Goal: Task Accomplishment & Management: Manage account settings

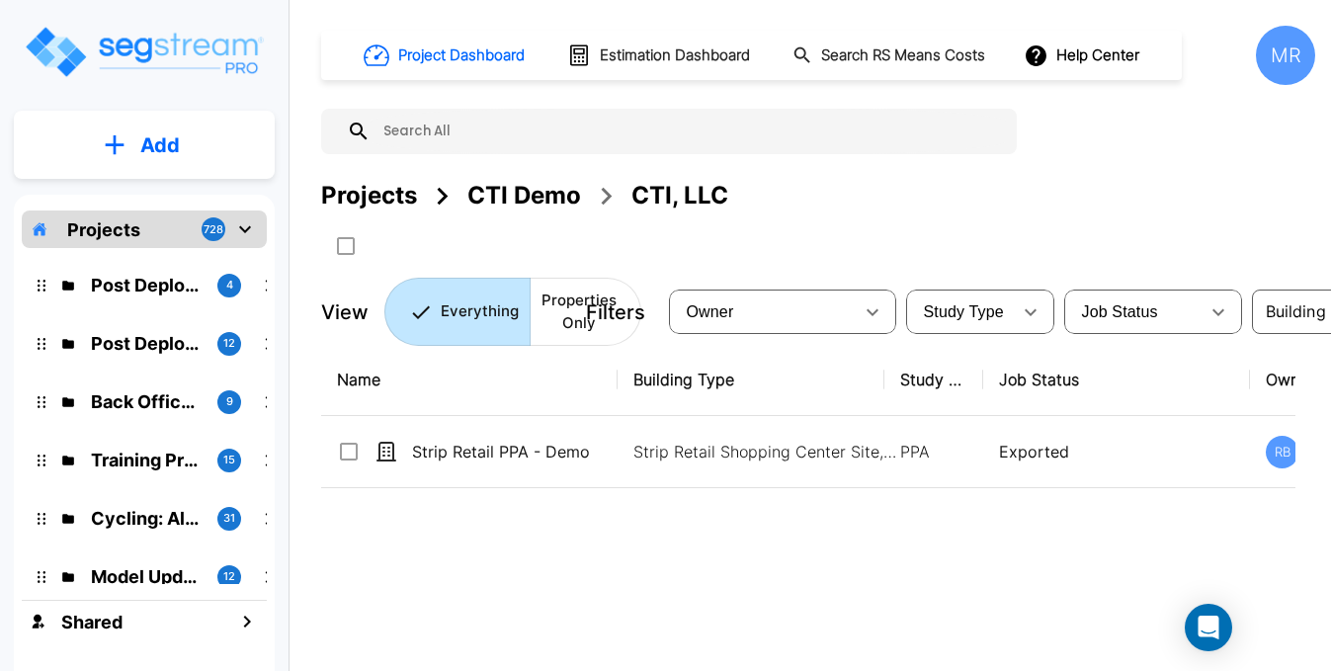
scroll to position [28952, 0]
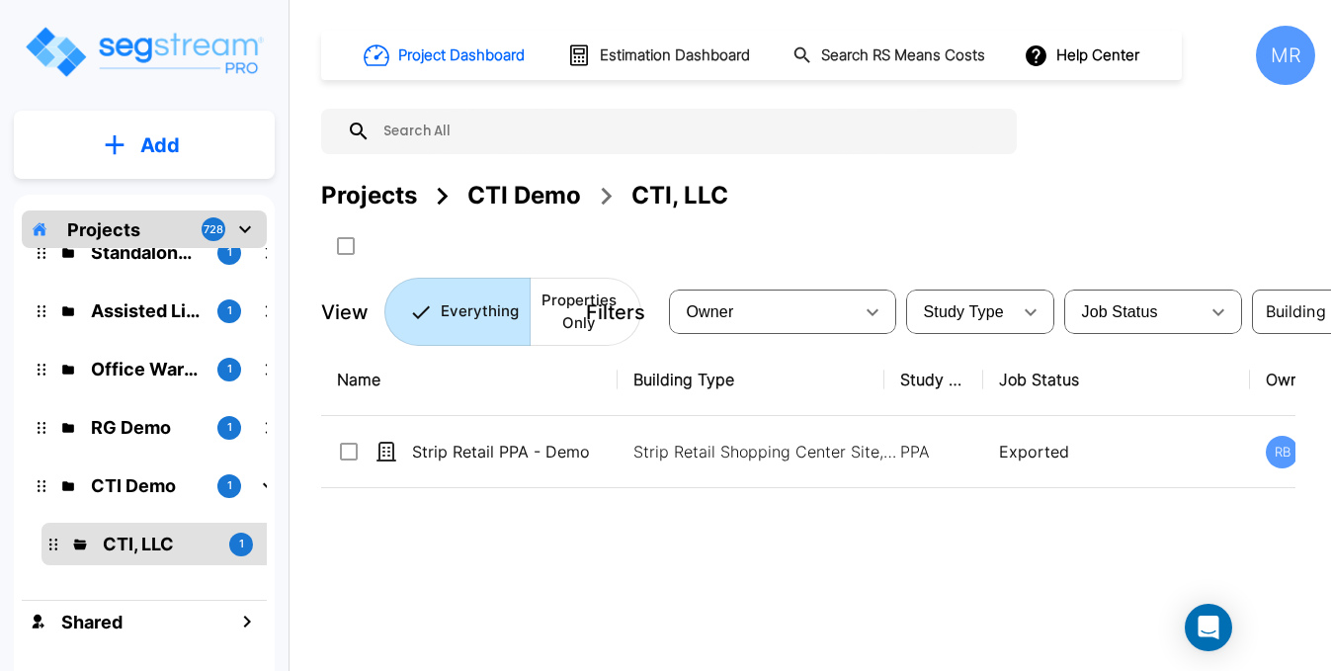
click at [1275, 62] on div "MR" at bounding box center [1285, 55] width 59 height 59
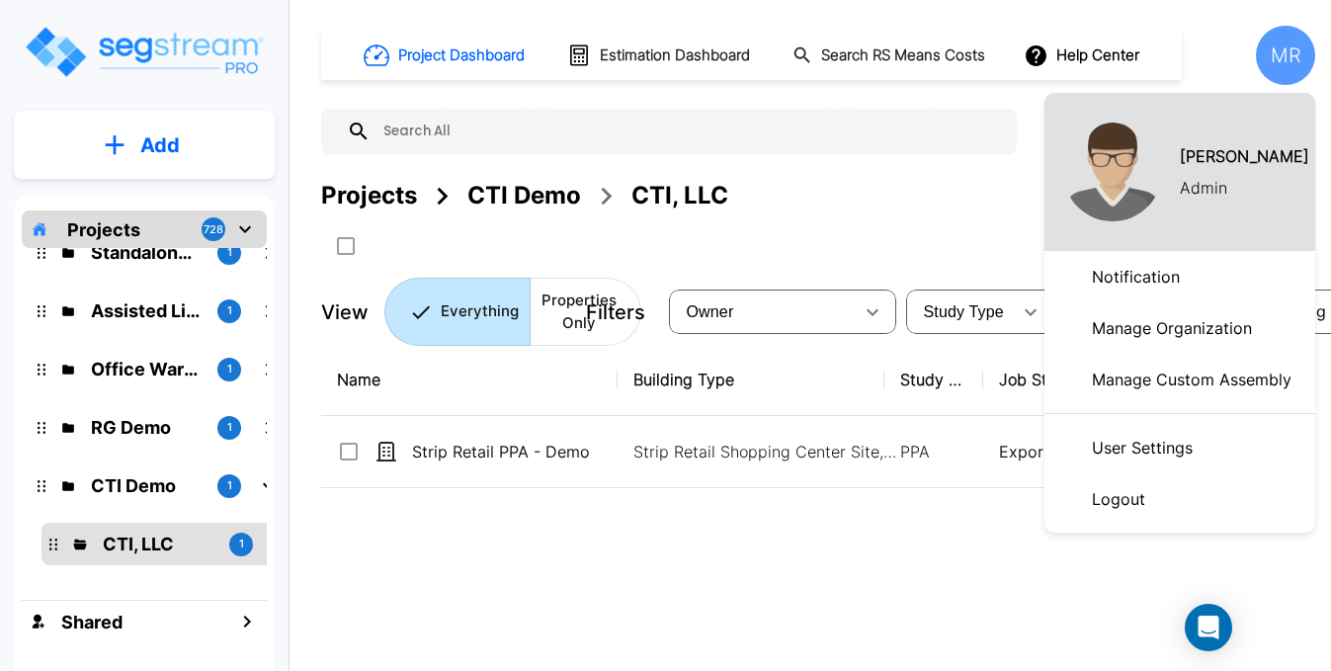
click at [1145, 448] on p "User Settings" at bounding box center [1142, 448] width 117 height 40
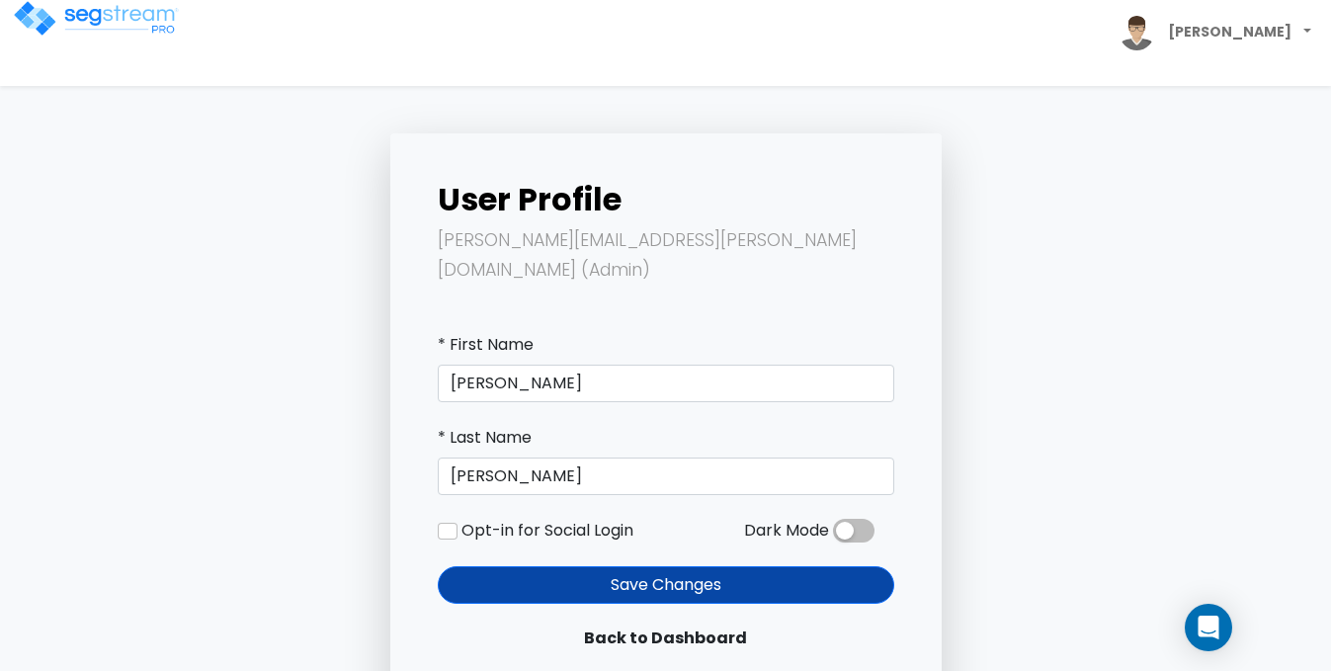
click at [845, 519] on span at bounding box center [854, 531] width 42 height 24
click at [833, 536] on input "checkbox" at bounding box center [833, 536] width 0 height 0
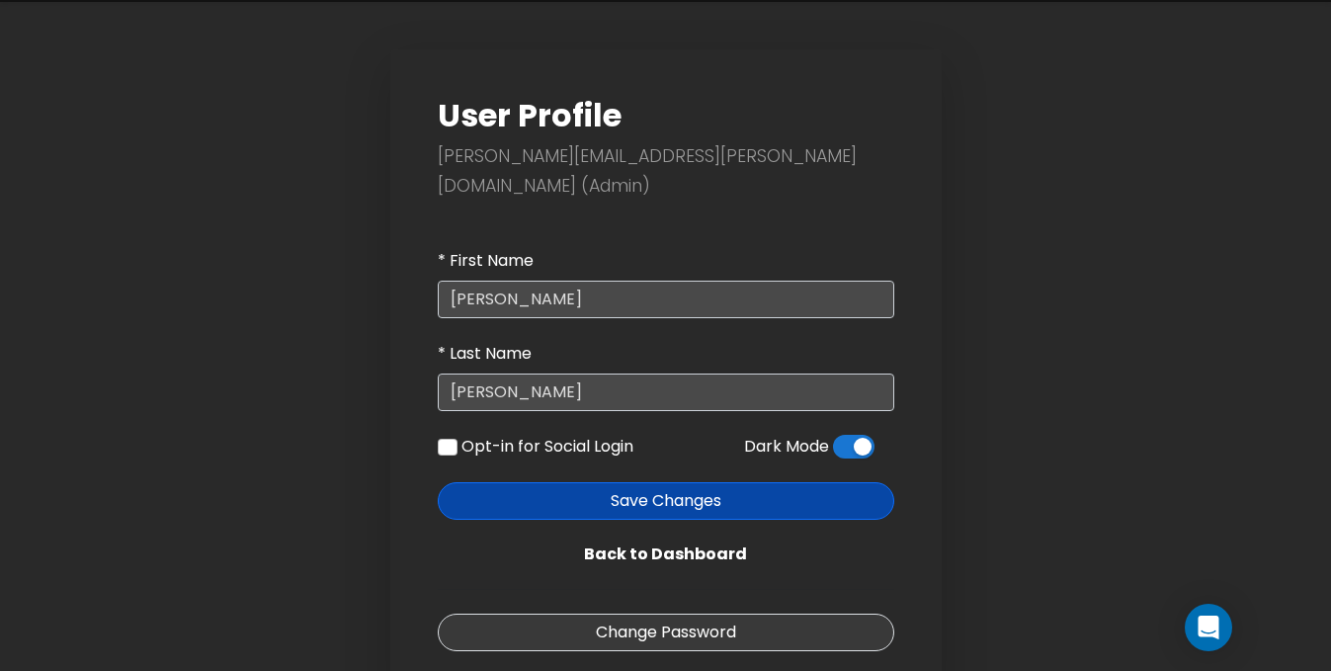
scroll to position [83, 0]
click at [718, 483] on button "Save Changes" at bounding box center [666, 502] width 457 height 38
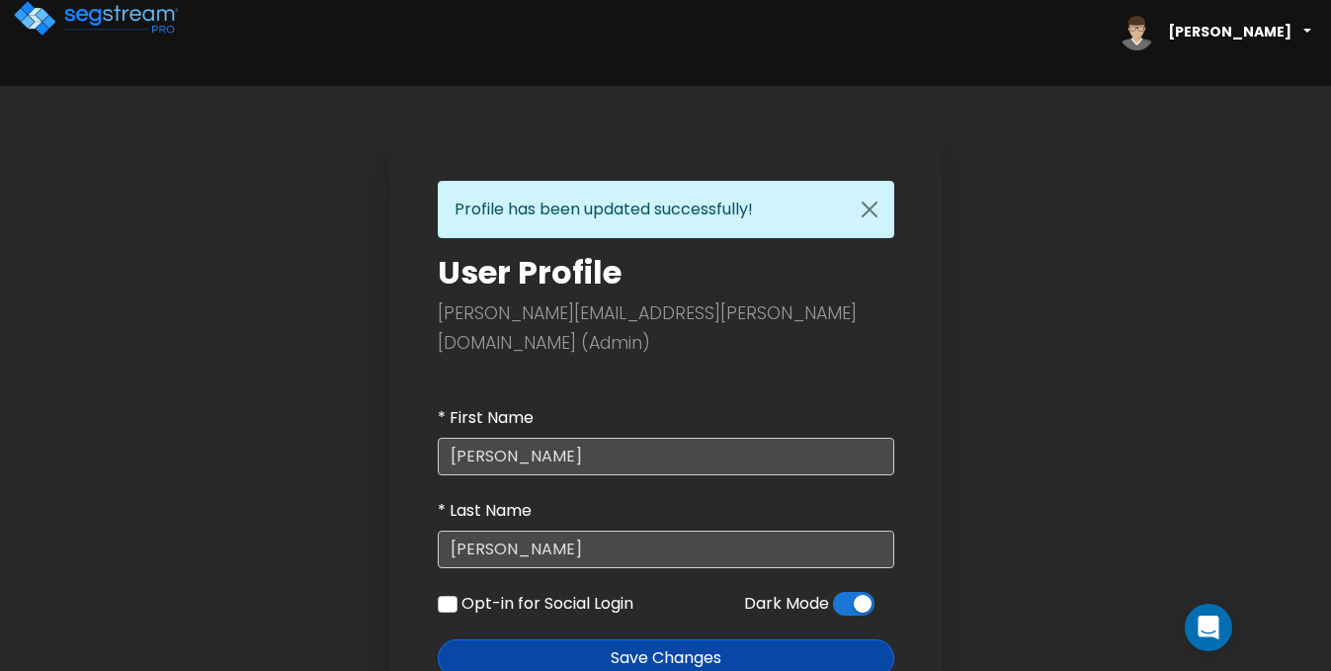
click at [1281, 35] on b "Michael" at bounding box center [1230, 32] width 124 height 20
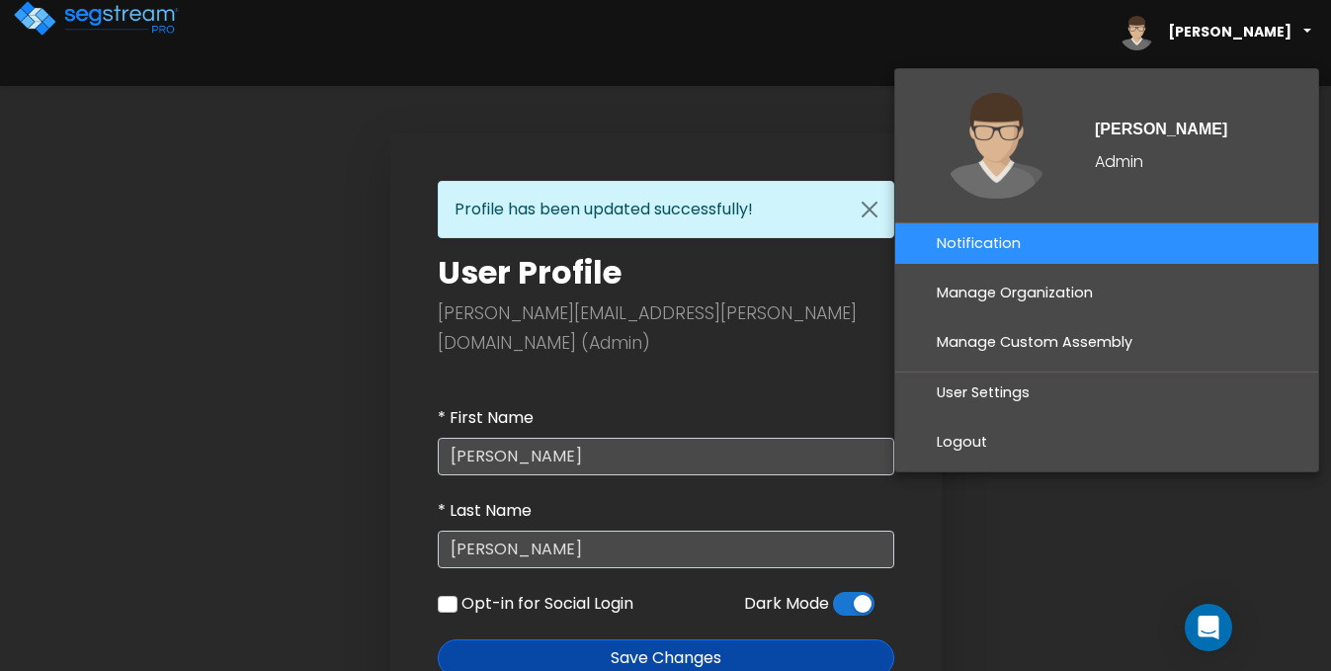
click at [995, 244] on link "Notification" at bounding box center [1106, 243] width 423 height 41
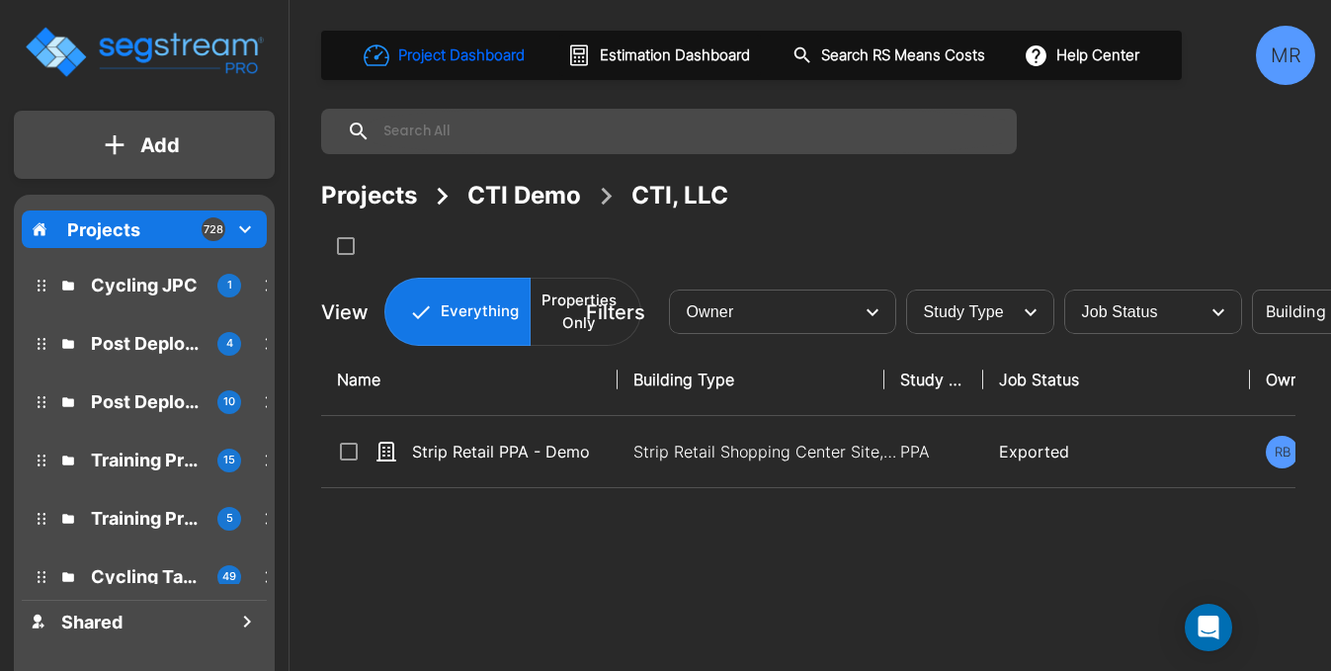
click at [1291, 56] on div "MR" at bounding box center [1285, 55] width 59 height 59
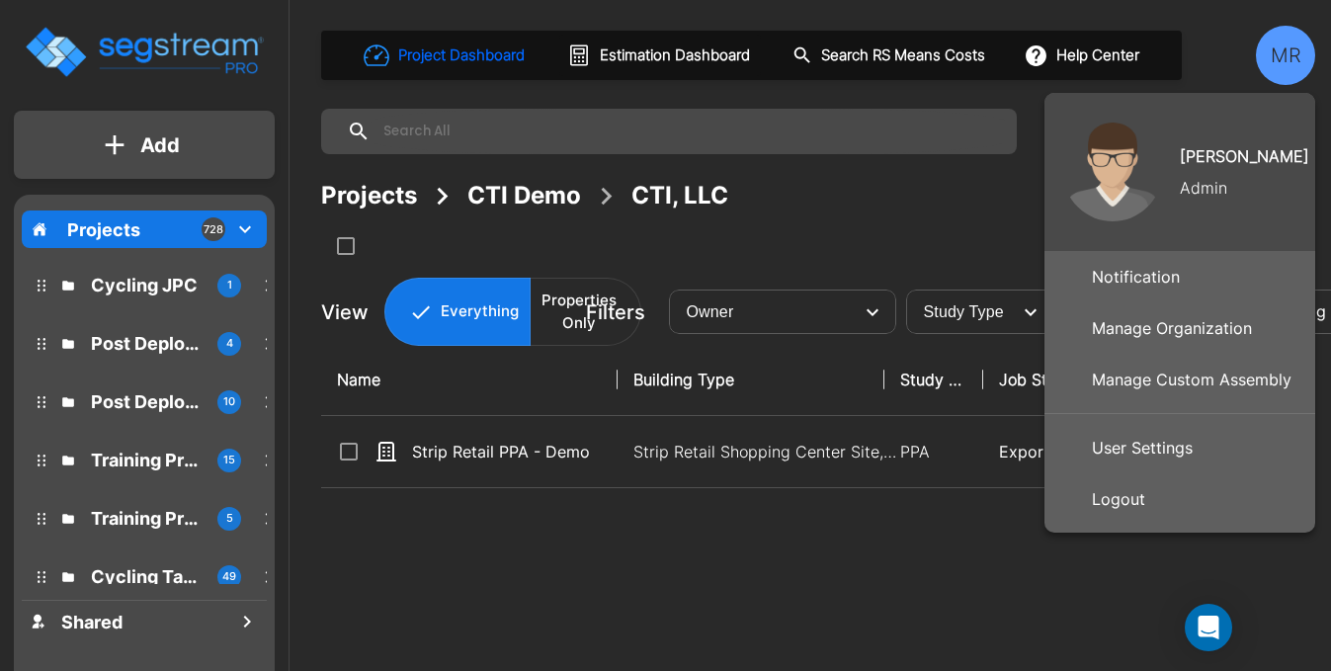
click at [1111, 500] on p "Logout" at bounding box center [1118, 499] width 69 height 40
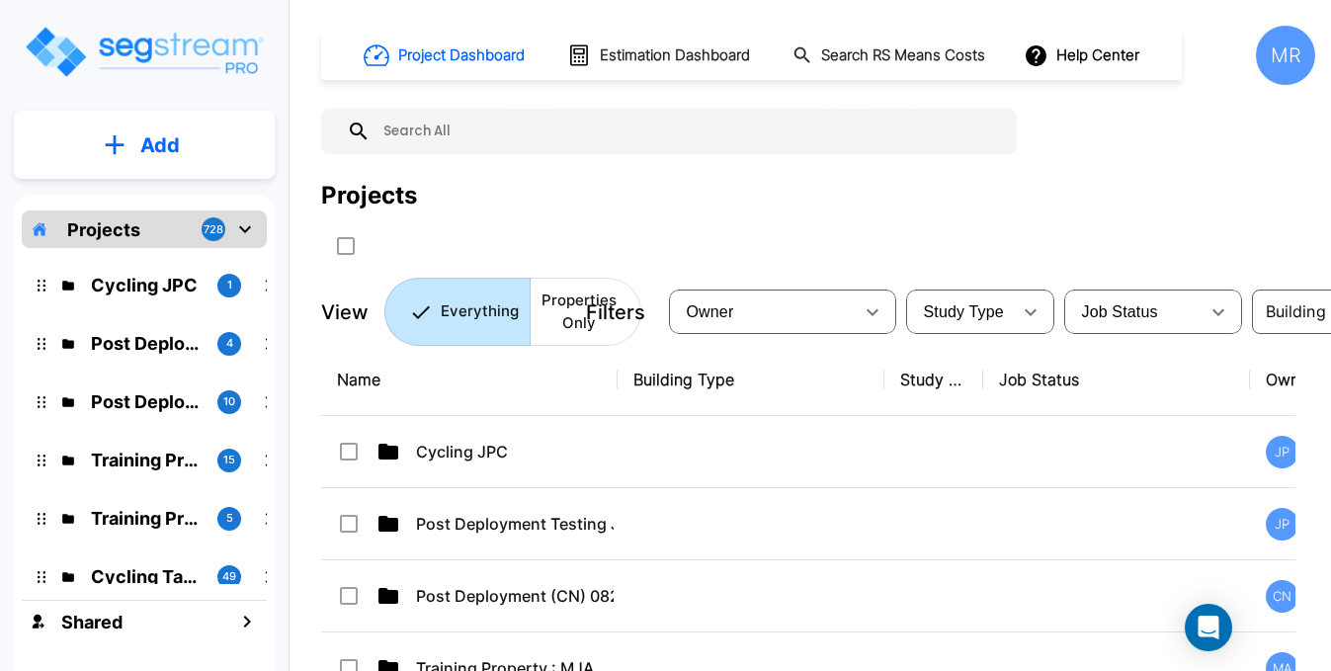
click at [1276, 70] on div "MR" at bounding box center [1285, 55] width 59 height 59
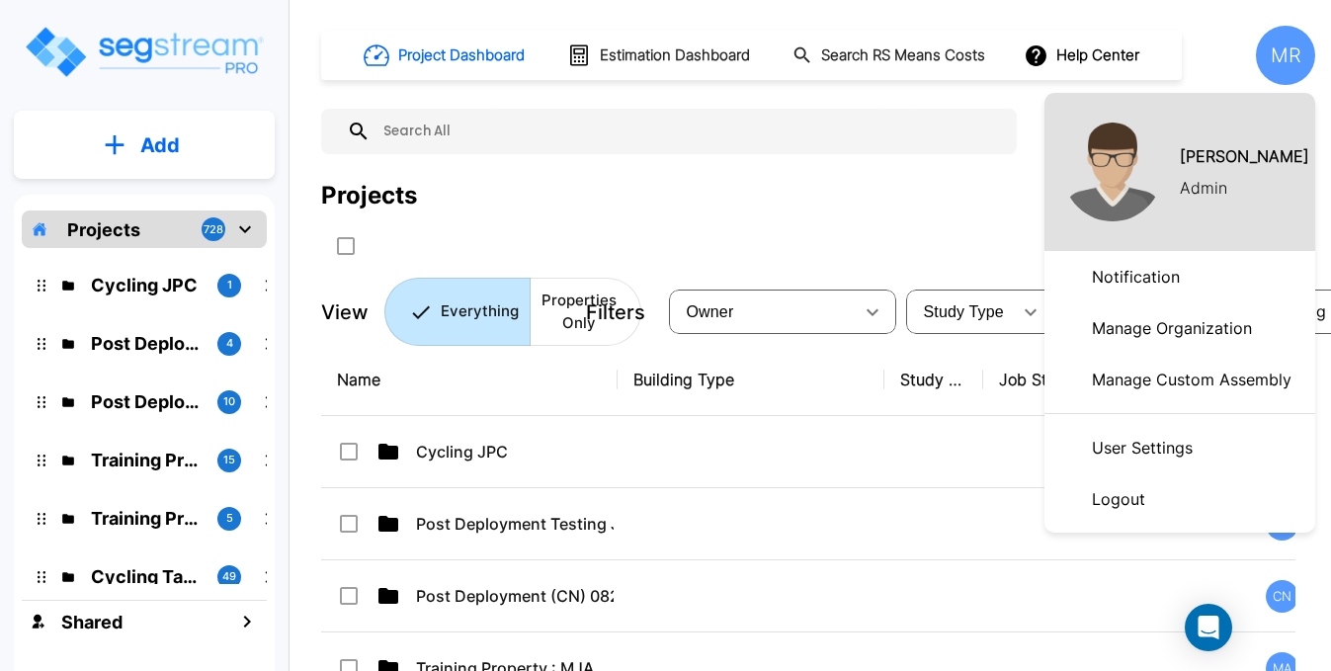
click at [1167, 331] on p "Manage Organization" at bounding box center [1172, 328] width 176 height 40
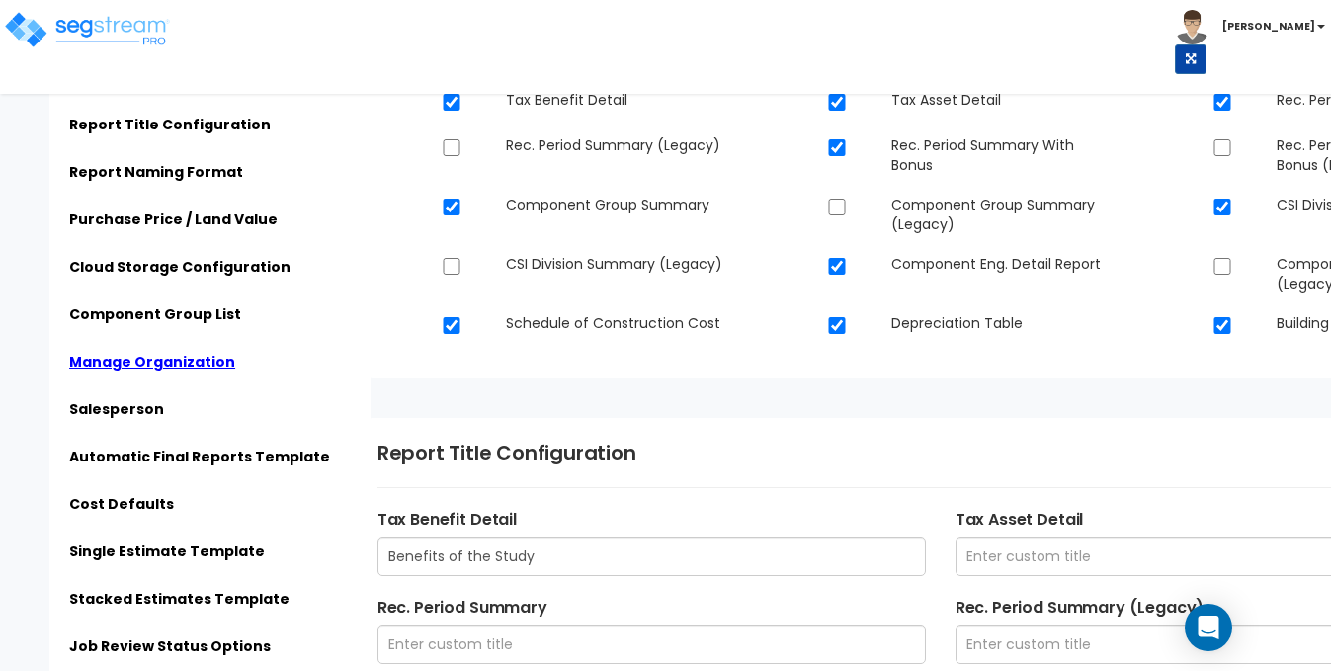
scroll to position [315, 0]
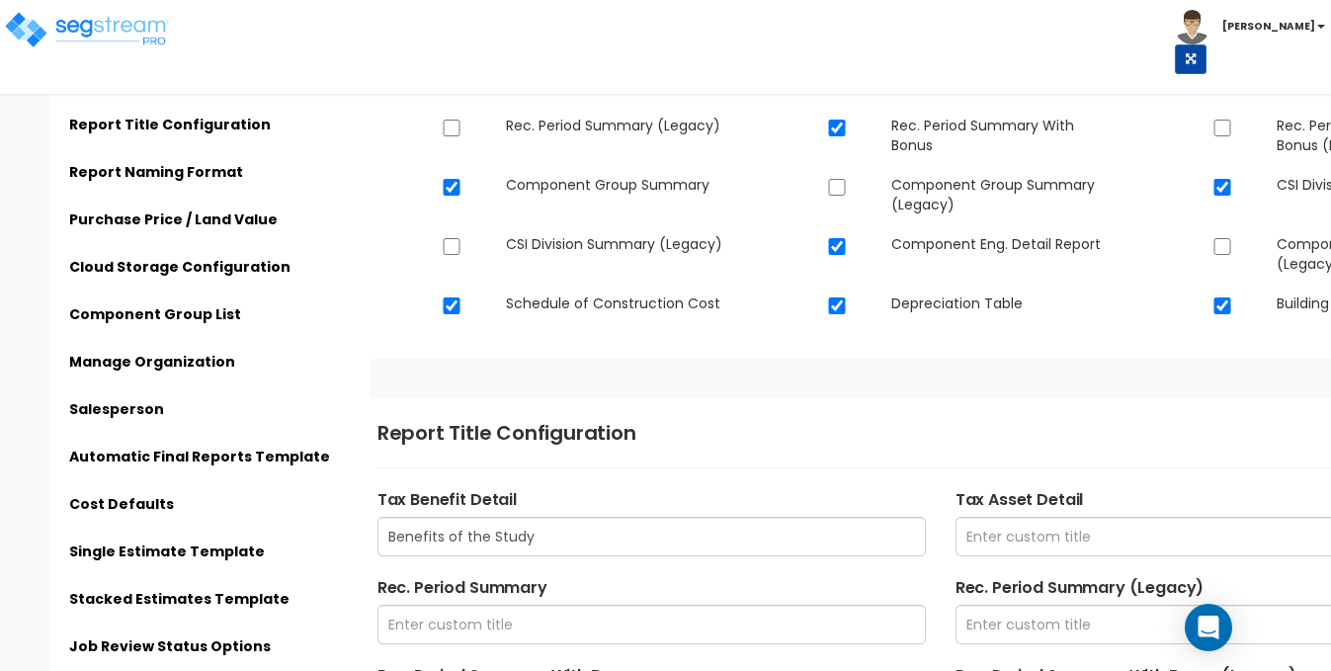
click at [97, 36] on img at bounding box center [87, 30] width 168 height 40
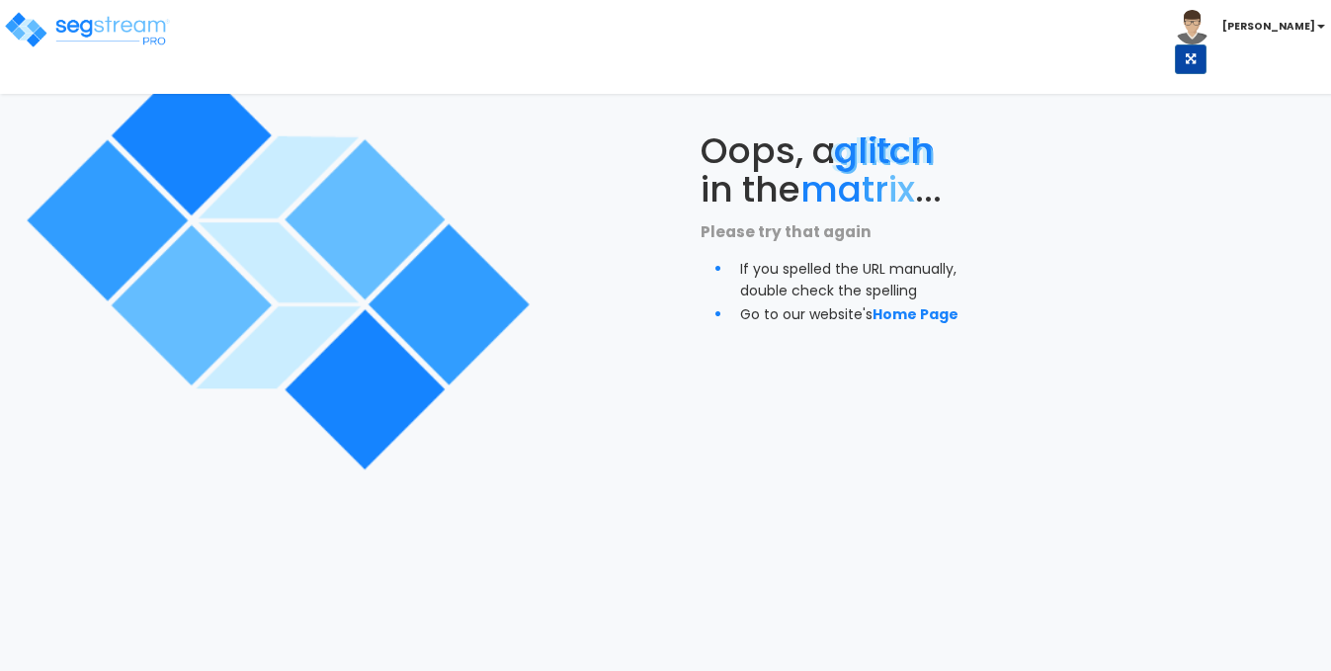
click at [905, 313] on link "Home Page" at bounding box center [916, 314] width 86 height 20
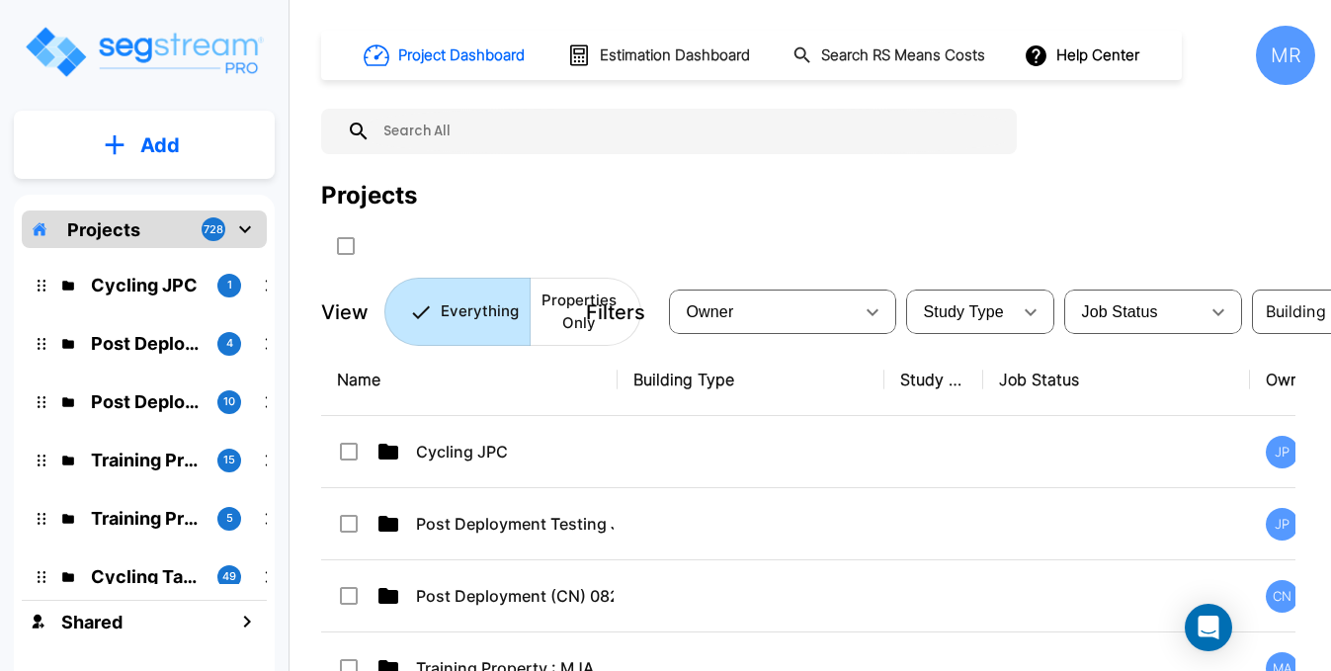
click at [1275, 52] on div "MR" at bounding box center [1285, 55] width 59 height 59
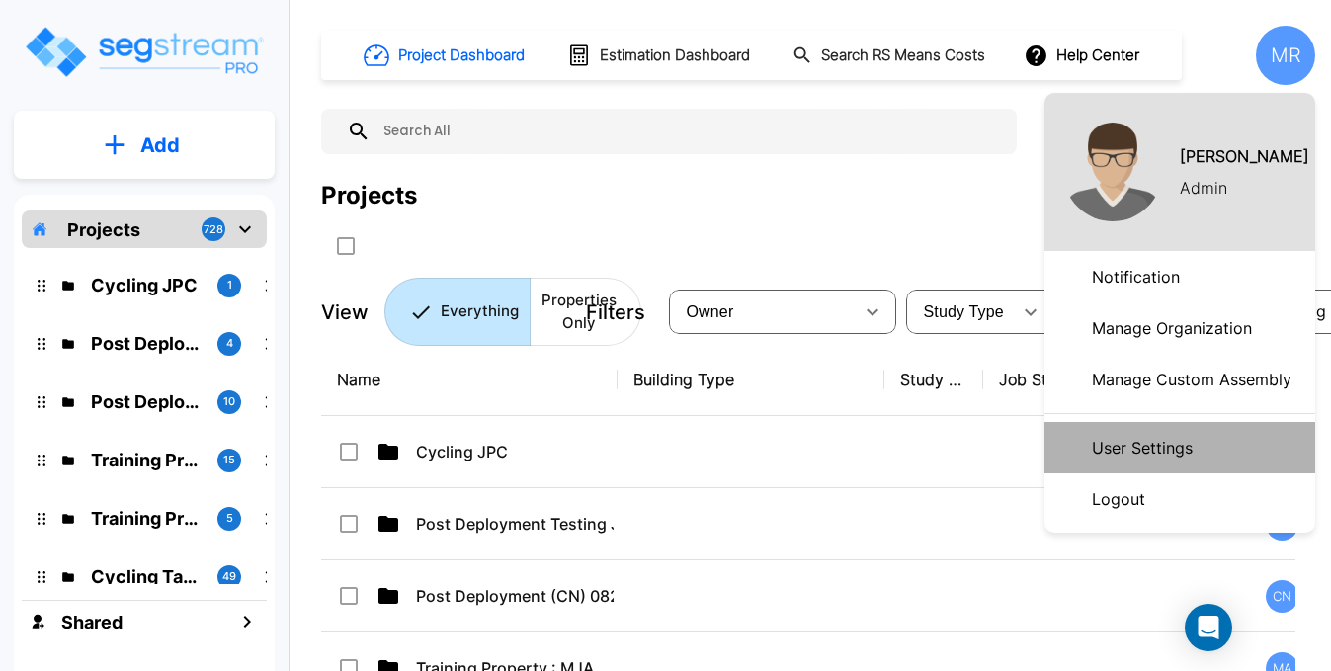
click at [1160, 442] on p "User Settings" at bounding box center [1142, 448] width 117 height 40
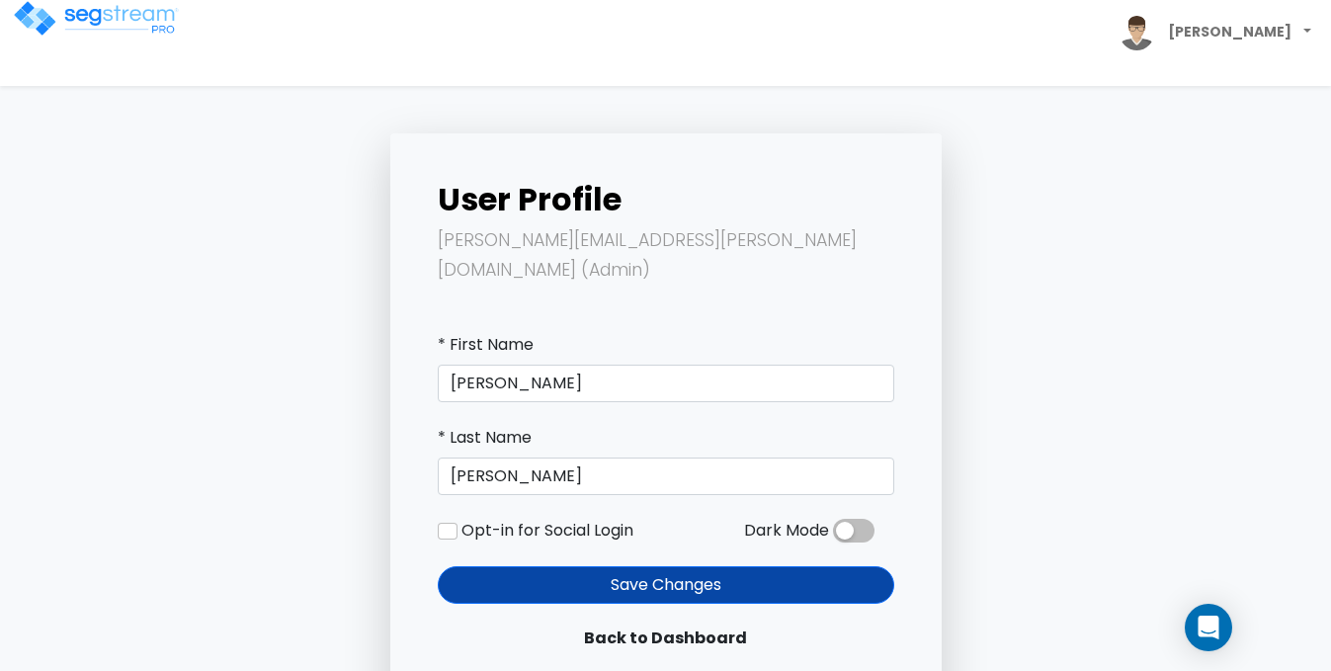
click at [864, 519] on span at bounding box center [854, 531] width 42 height 24
click at [833, 536] on input "checkbox" at bounding box center [833, 536] width 0 height 0
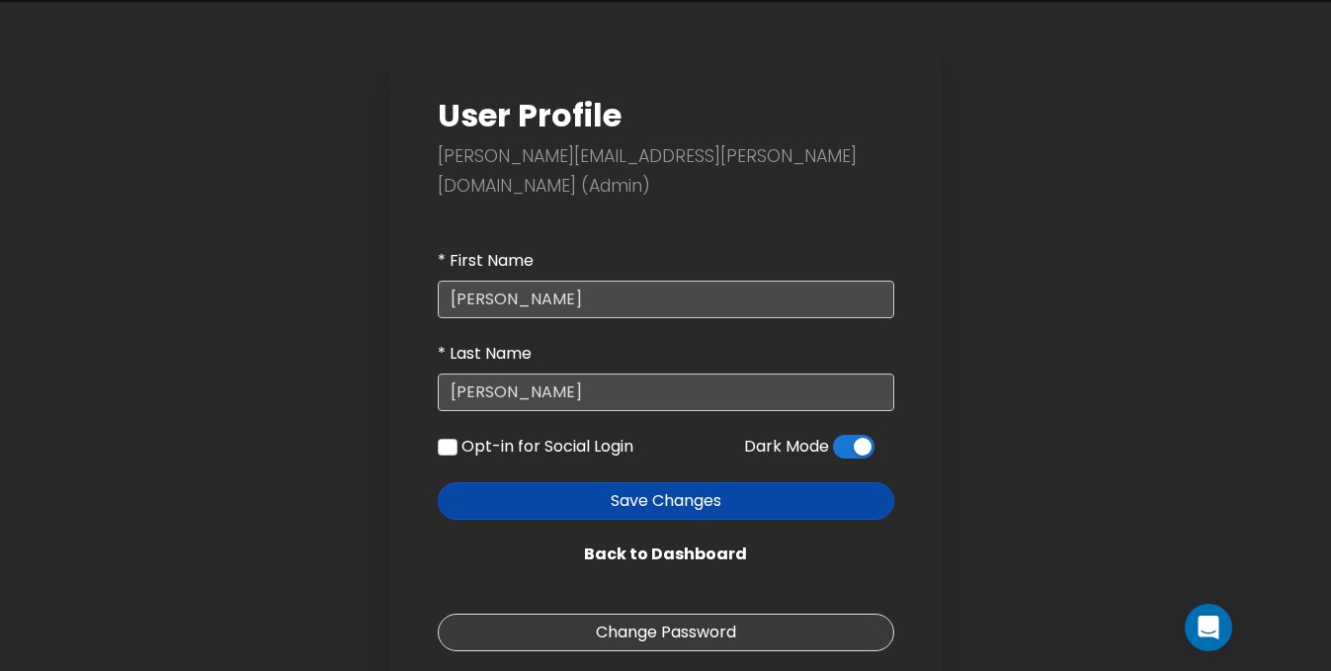
scroll to position [83, 0]
click at [704, 483] on button "Save Changes" at bounding box center [666, 502] width 457 height 38
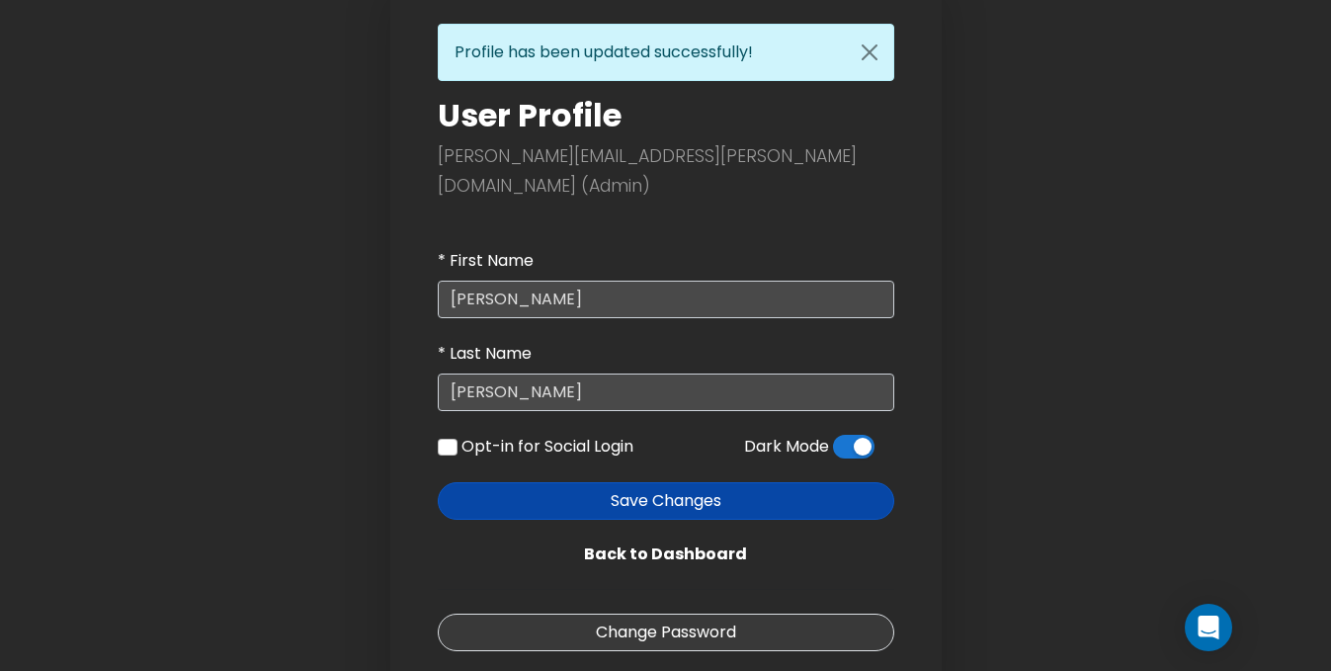
scroll to position [156, 0]
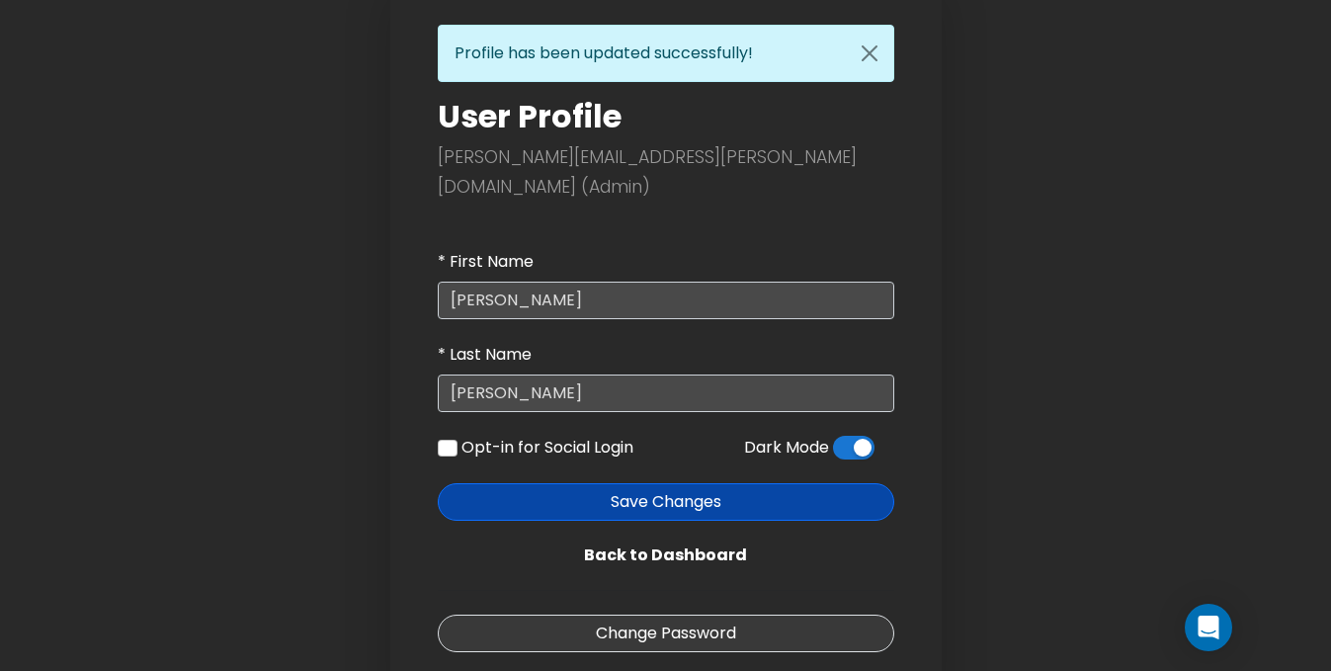
click at [691, 537] on link "Back to Dashboard" at bounding box center [666, 556] width 457 height 38
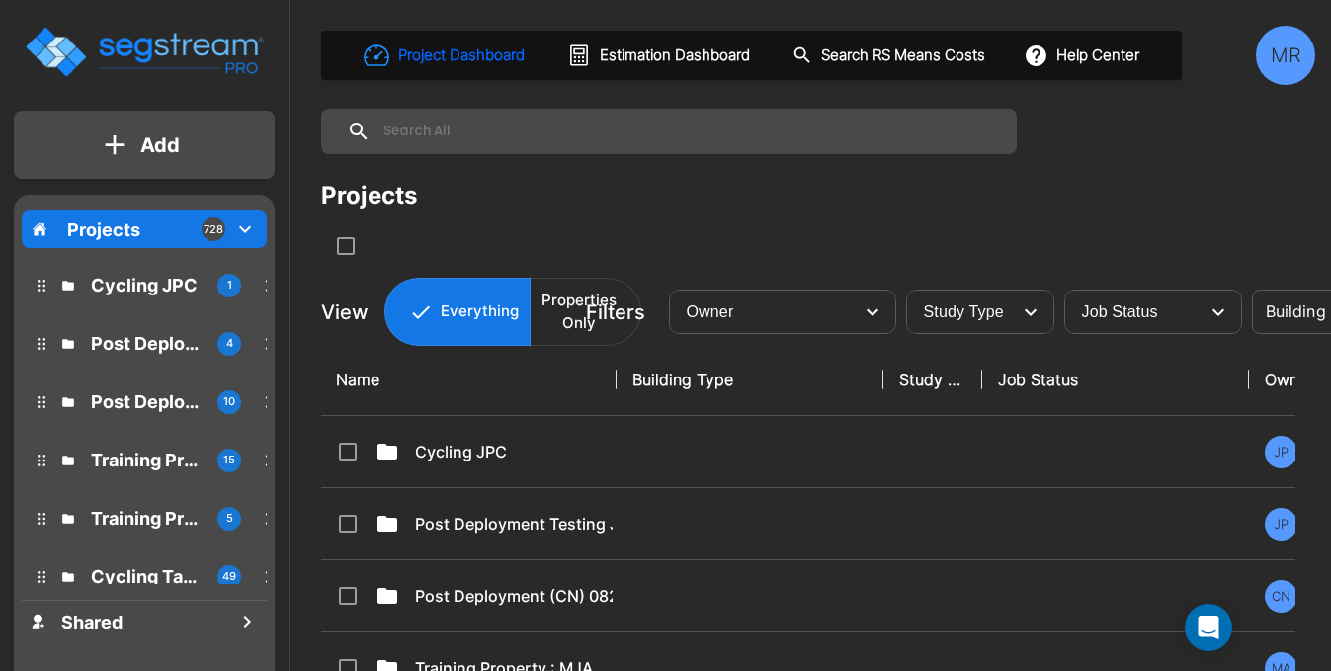
scroll to position [0, 1]
click at [1285, 55] on div "MR" at bounding box center [1285, 55] width 59 height 59
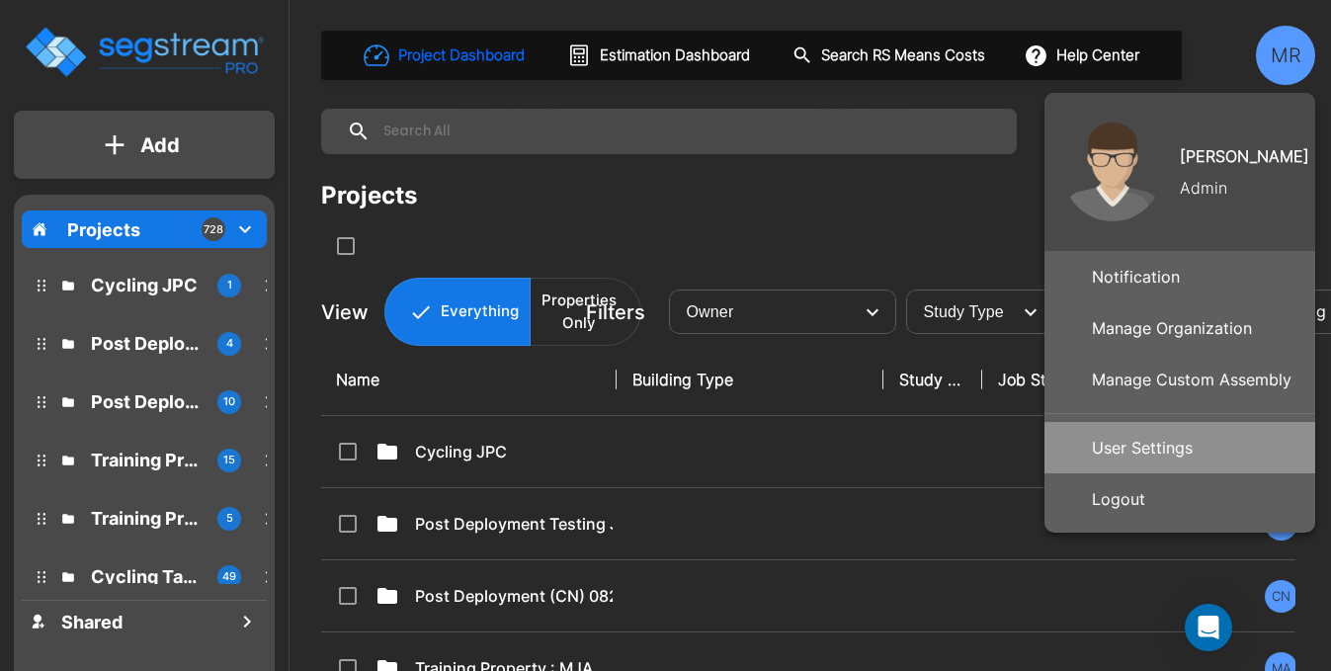
click at [1166, 444] on p "User Settings" at bounding box center [1142, 448] width 117 height 40
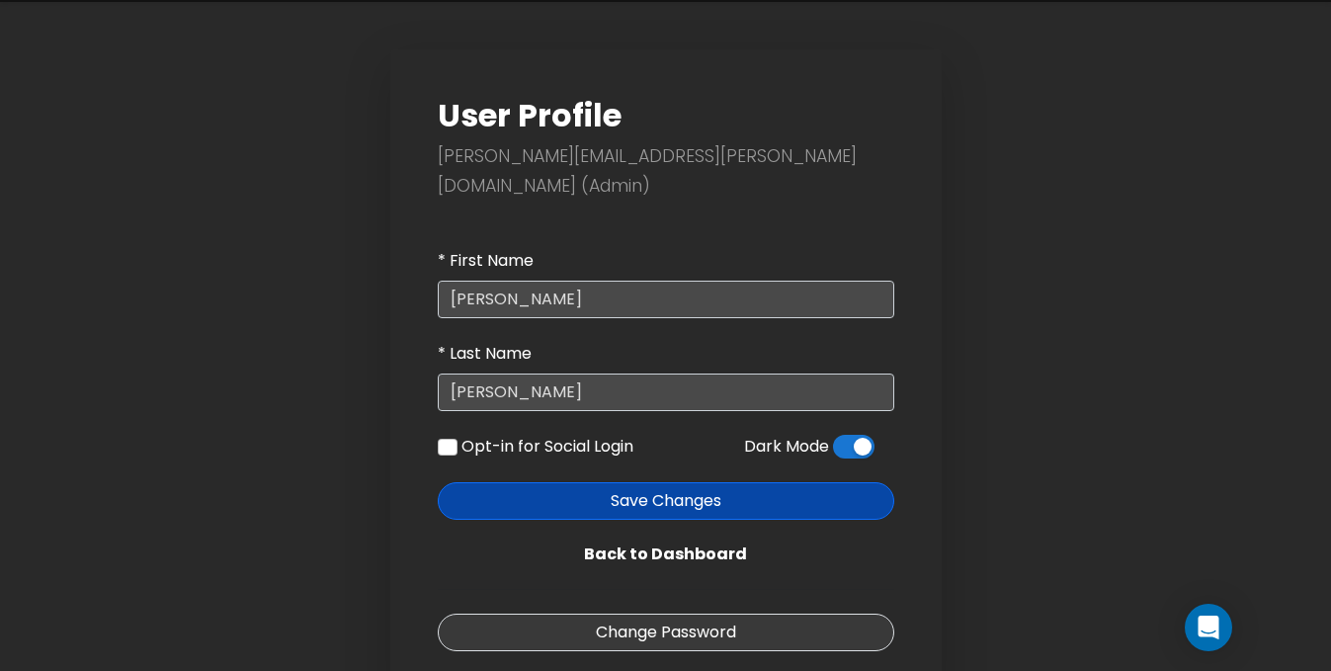
scroll to position [83, 0]
click at [838, 615] on link "Change Password" at bounding box center [666, 634] width 457 height 38
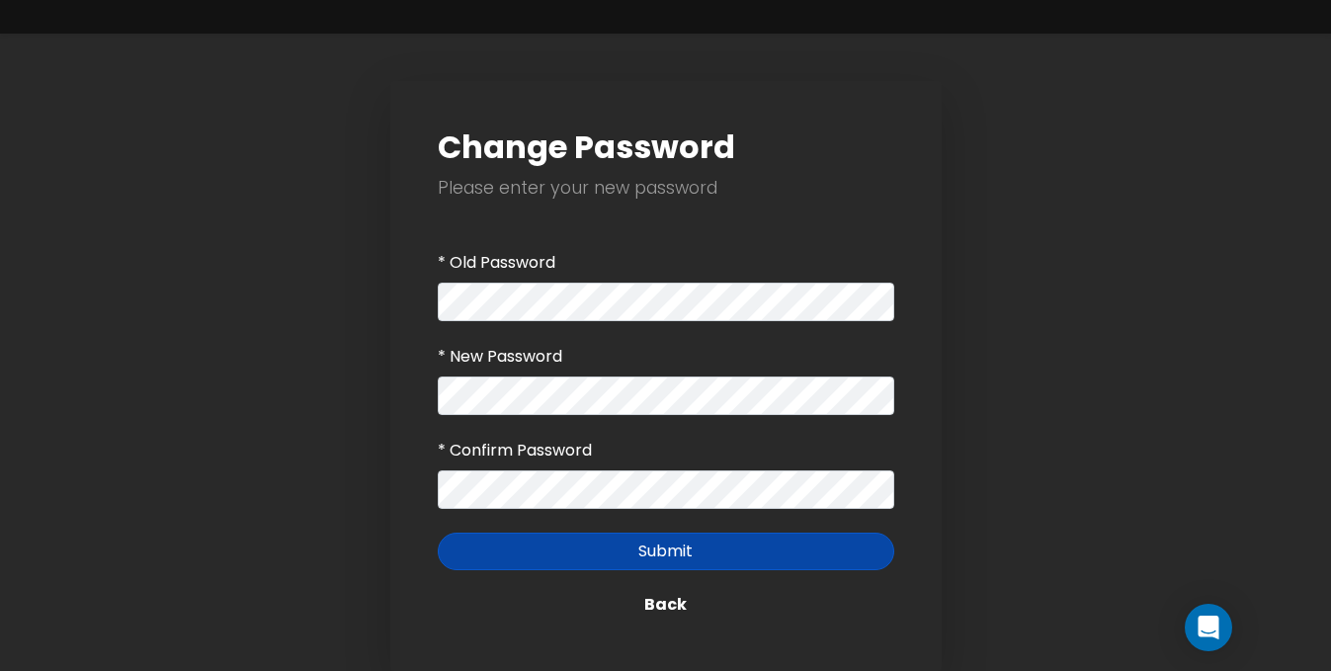
scroll to position [51, 0]
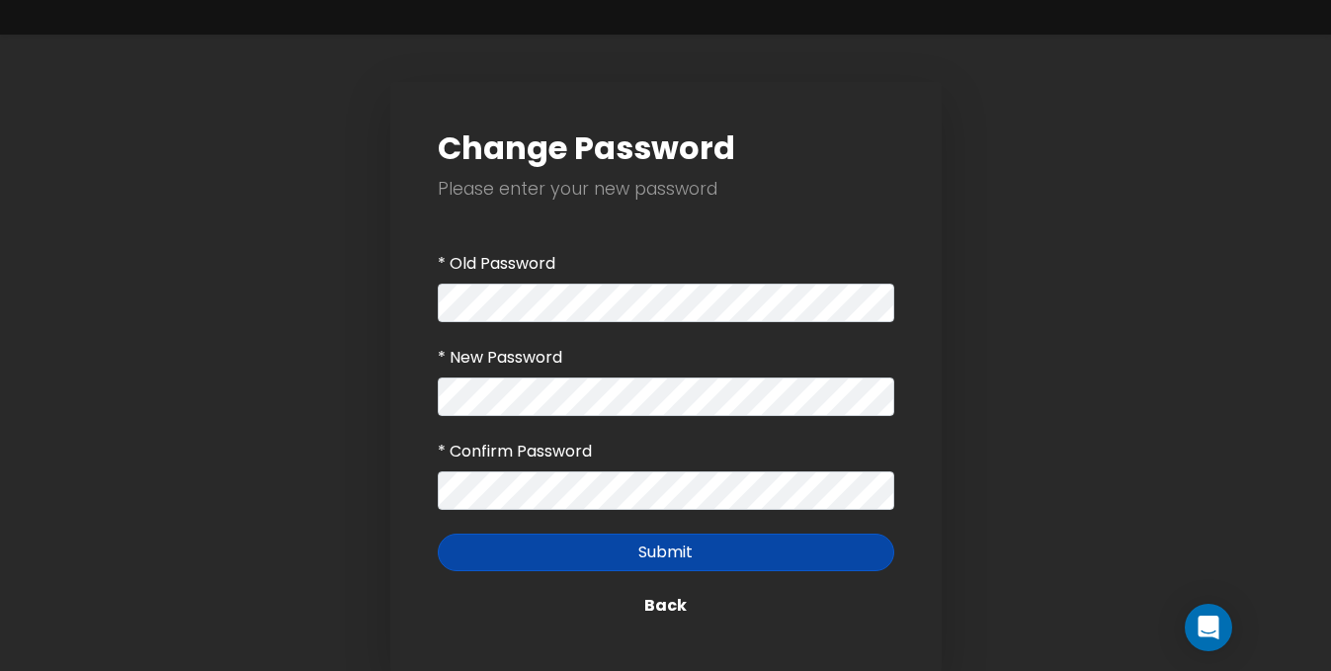
click at [608, 552] on button "Submit" at bounding box center [666, 553] width 457 height 38
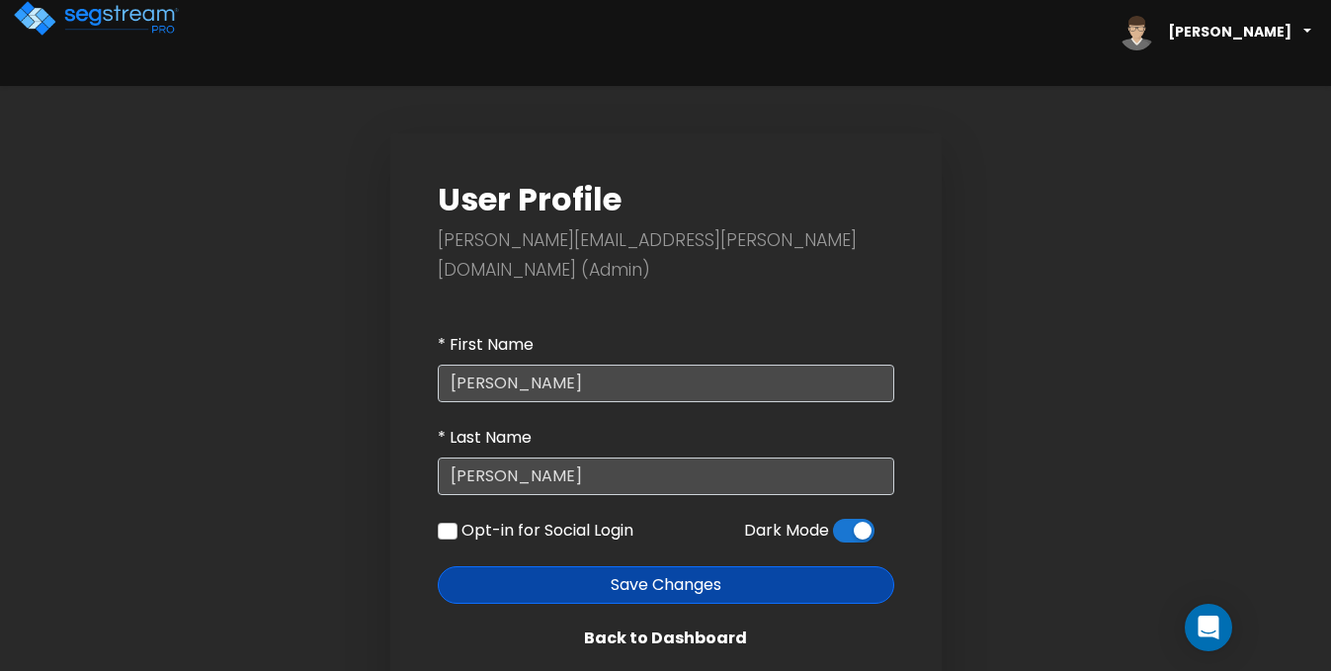
click at [686, 620] on link "Back to Dashboard" at bounding box center [666, 639] width 457 height 38
